Goal: Task Accomplishment & Management: Manage account settings

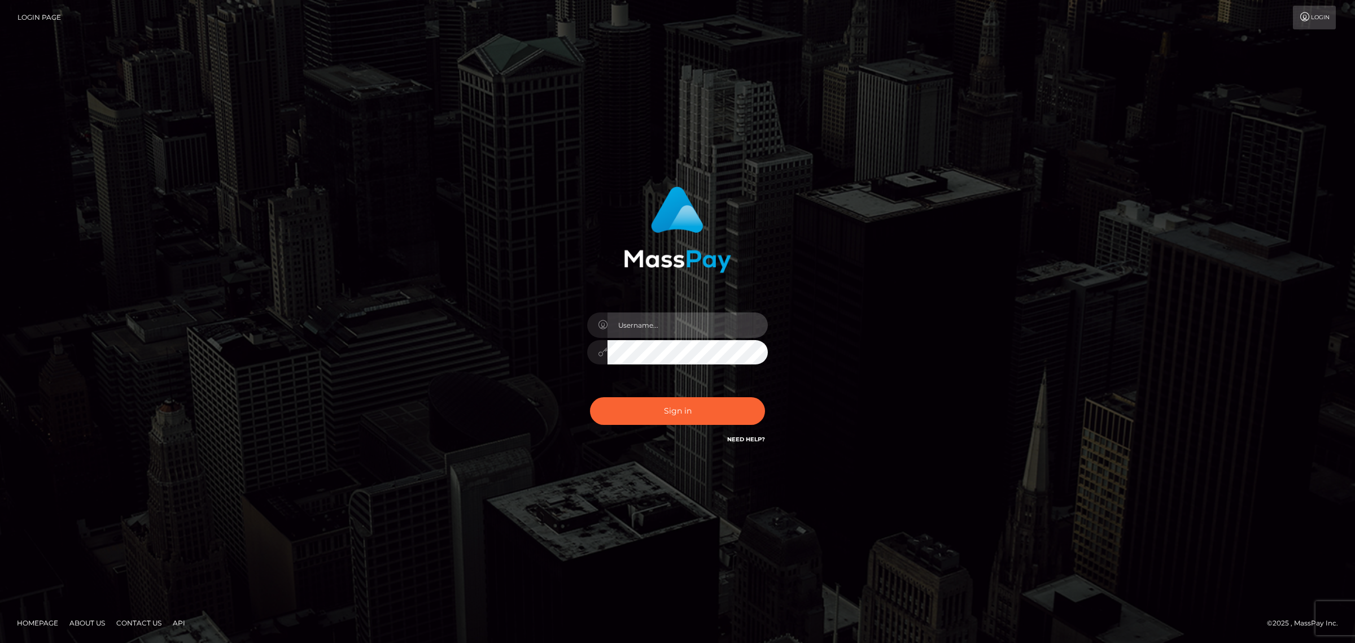
click at [650, 324] on input "text" at bounding box center [688, 324] width 160 height 25
type input "gunjan.k"
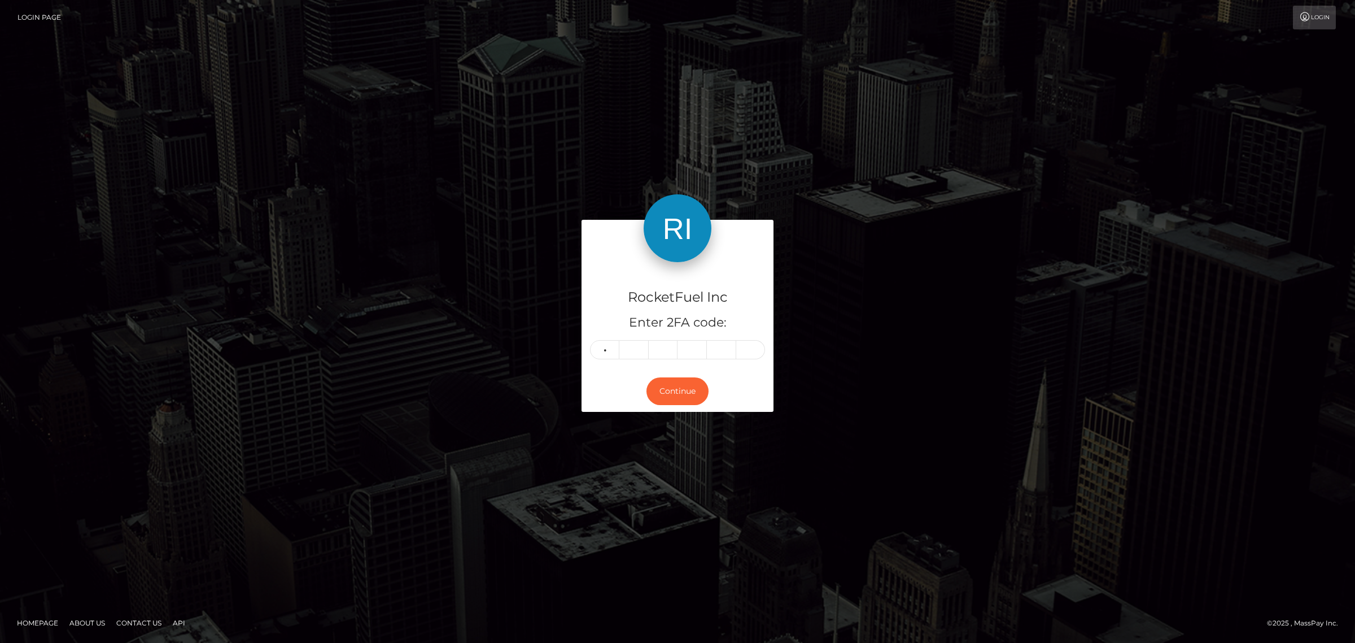
type input "4"
type input "8"
type input "5"
type input "2"
type input "4"
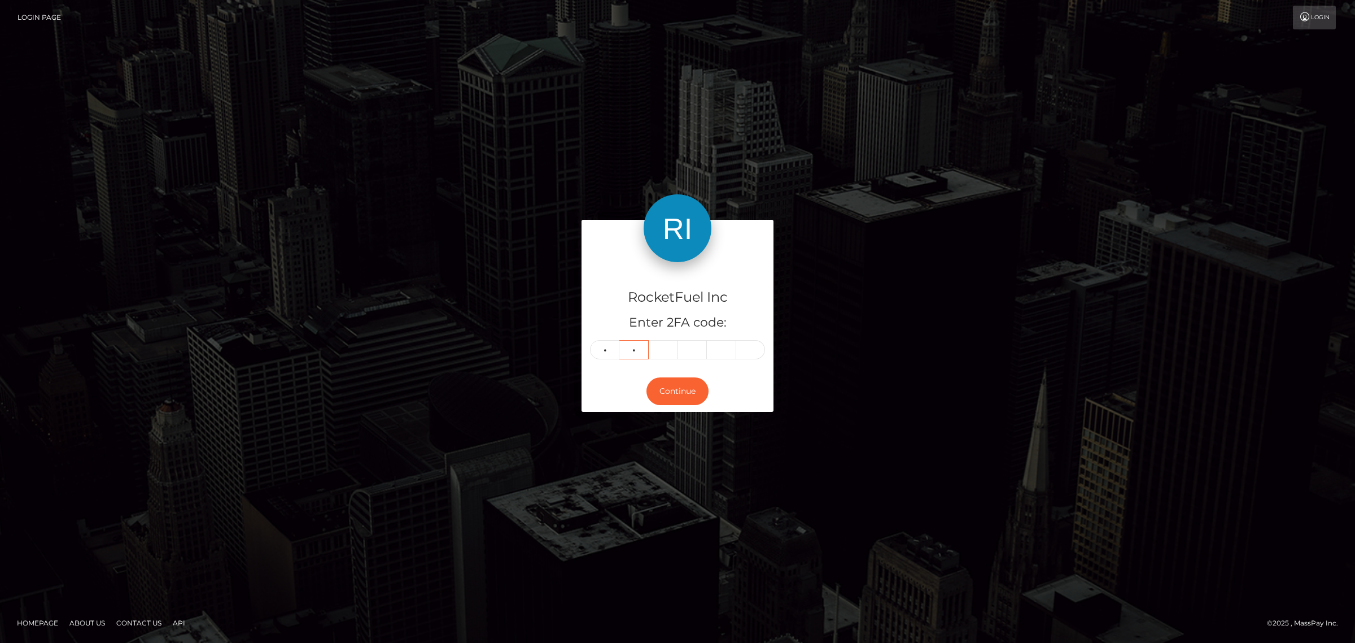
type input "8"
type input "5"
type input "2"
type input "5"
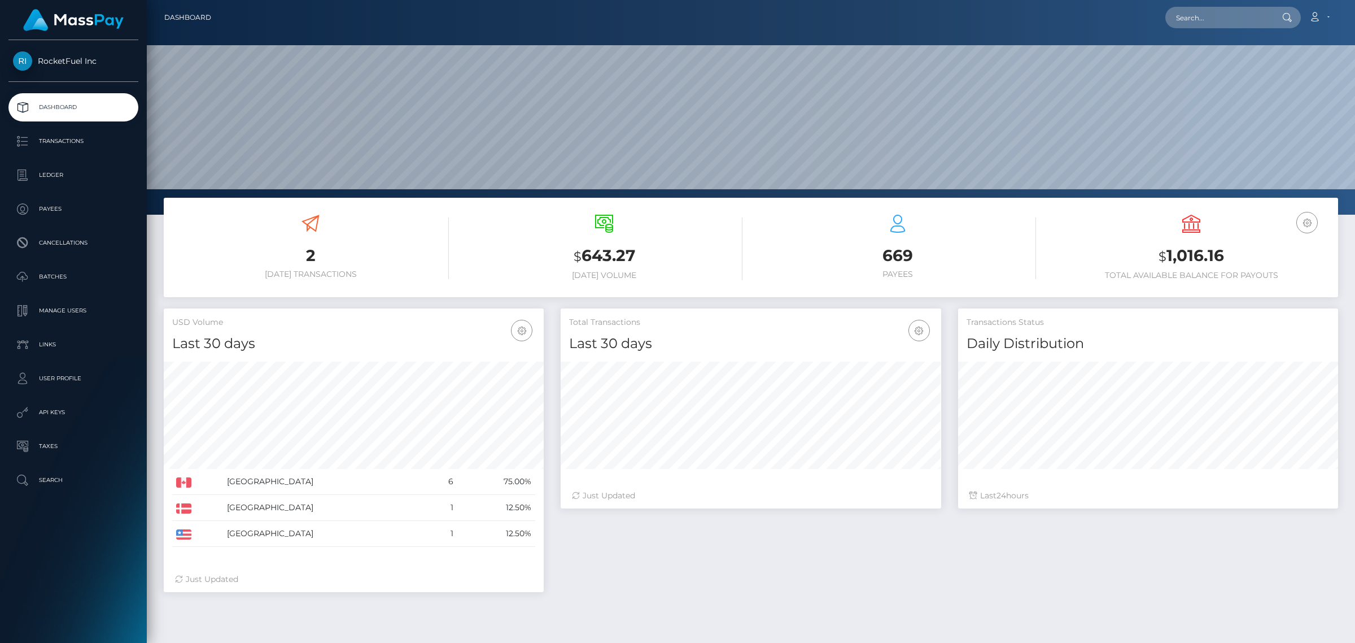
scroll to position [199, 379]
